Goal: Navigation & Orientation: Find specific page/section

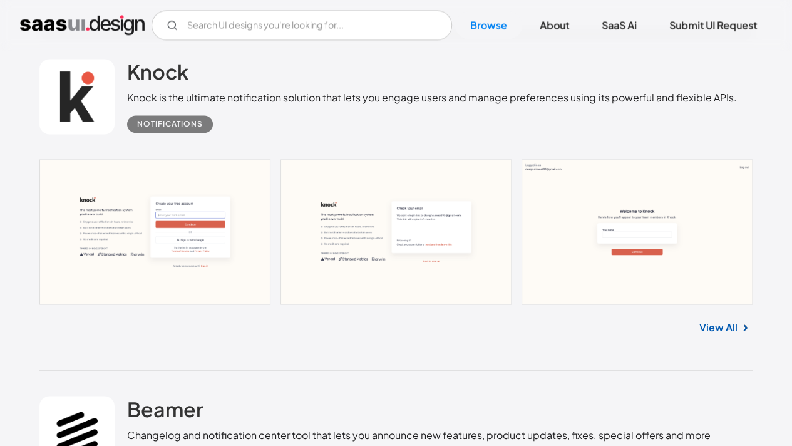
scroll to position [1002, 0]
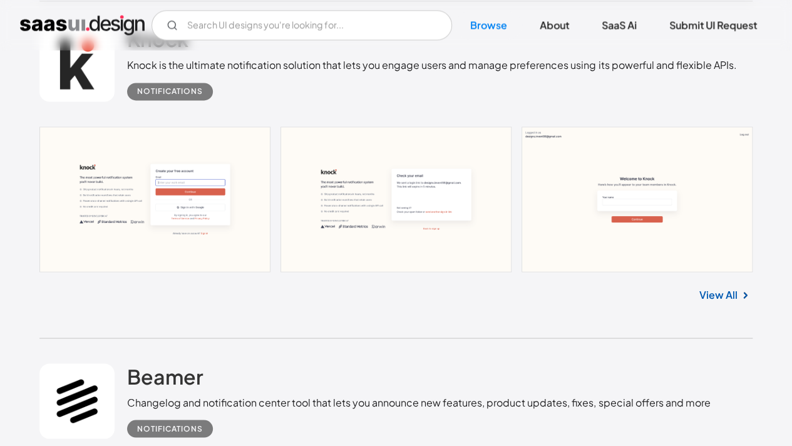
click at [719, 294] on link "View All" at bounding box center [719, 294] width 38 height 15
